Goal: Transaction & Acquisition: Subscribe to service/newsletter

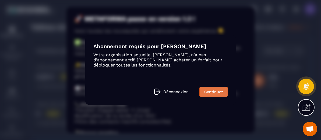
click at [219, 93] on link "Continuez" at bounding box center [213, 92] width 29 height 10
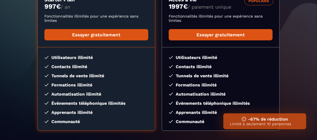
scroll to position [153, 0]
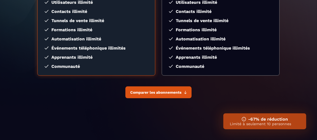
click at [157, 93] on span "Comparer les abonnements" at bounding box center [155, 92] width 51 height 4
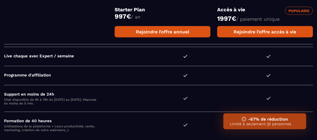
scroll to position [1573, 0]
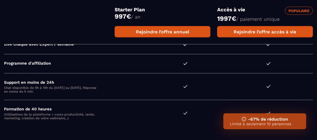
click at [302, 11] on div "Populaire" at bounding box center [299, 11] width 28 height 8
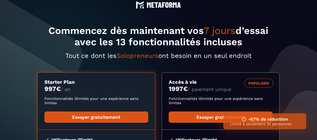
scroll to position [0, 0]
